Goal: Transaction & Acquisition: Purchase product/service

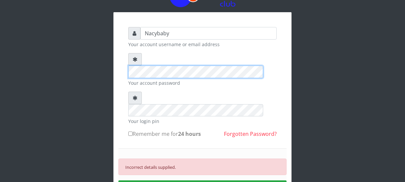
scroll to position [36, 0]
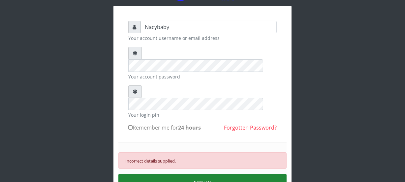
click at [215, 174] on button "SIGN IN" at bounding box center [203, 182] width 168 height 17
click at [196, 174] on button "SIGN IN" at bounding box center [203, 182] width 168 height 17
click at [185, 174] on button "SIGN IN" at bounding box center [203, 182] width 168 height 17
click at [187, 174] on button "SIGN IN" at bounding box center [203, 182] width 168 height 17
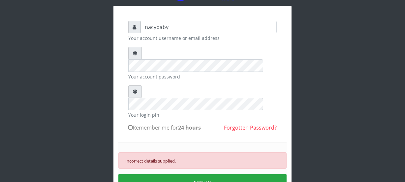
type input "Nacybaby"
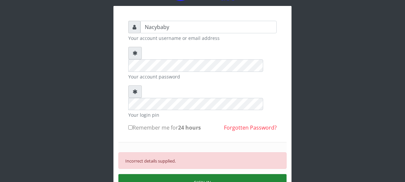
click at [188, 174] on button "SIGN IN" at bounding box center [203, 182] width 168 height 17
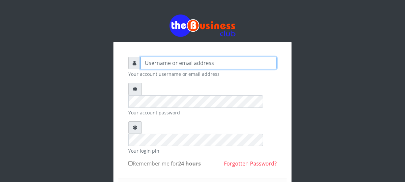
type input "Nacybaby"
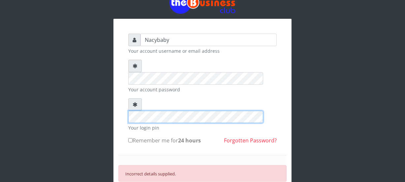
scroll to position [33, 0]
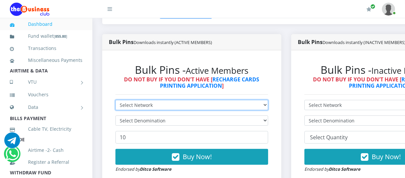
click at [267, 105] on select "Select Network MTN Globacom 9Mobile Airtel" at bounding box center [192, 105] width 153 height 10
select select "MTN"
click at [116, 100] on select "Select Network MTN Globacom 9Mobile Airtel" at bounding box center [192, 105] width 153 height 10
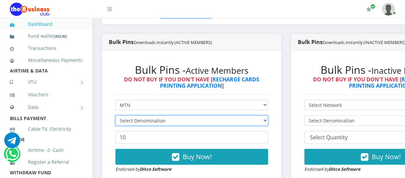
click at [268, 121] on select "Select Denomination" at bounding box center [192, 120] width 153 height 10
click at [268, 121] on select "Select Denomination MTN NGN100 - ₦96.94 MTN NGN200 - ₦193.88 MTN NGN400 - ₦387.…" at bounding box center [192, 120] width 153 height 10
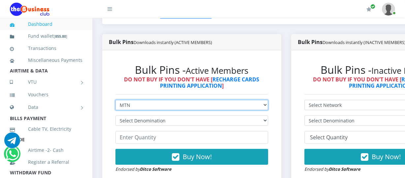
click at [268, 106] on select "Select Network MTN Globacom 9Mobile Airtel" at bounding box center [192, 105] width 153 height 10
select select "Airtel"
click at [116, 100] on select "Select Network MTN Globacom 9Mobile Airtel" at bounding box center [192, 105] width 153 height 10
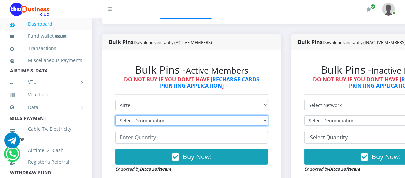
click at [268, 122] on select "Select Denomination Airtel NGN100 - ₦96.36 Airtel NGN200 - ₦192.72 Airtel NGN50…" at bounding box center [192, 120] width 153 height 10
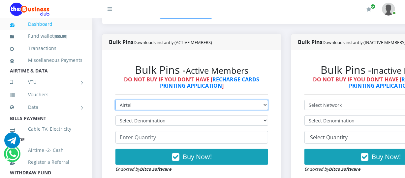
click at [268, 106] on select "Select Network MTN Globacom 9Mobile Airtel" at bounding box center [192, 105] width 153 height 10
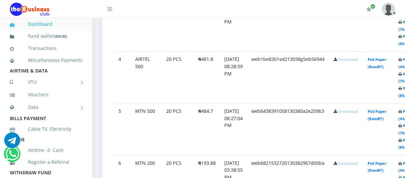
scroll to position [515, 0]
